Goal: Information Seeking & Learning: Find specific fact

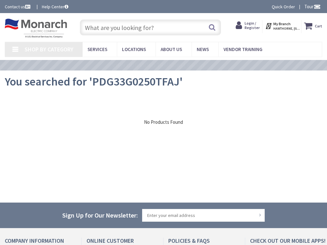
type input "[US_STATE][GEOGRAPHIC_DATA], [GEOGRAPHIC_DATA]"
